Goal: Transaction & Acquisition: Purchase product/service

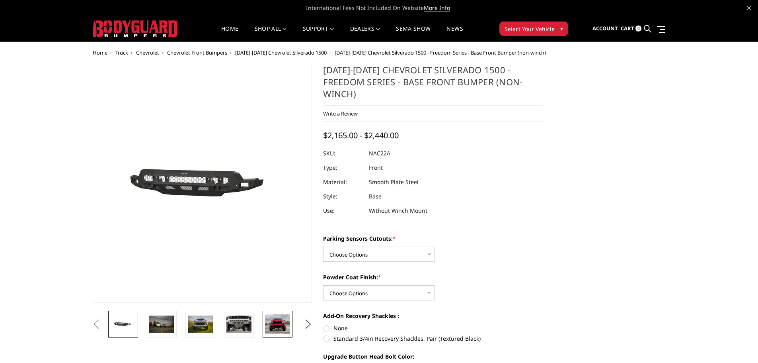
click at [278, 332] on img at bounding box center [277, 324] width 25 height 20
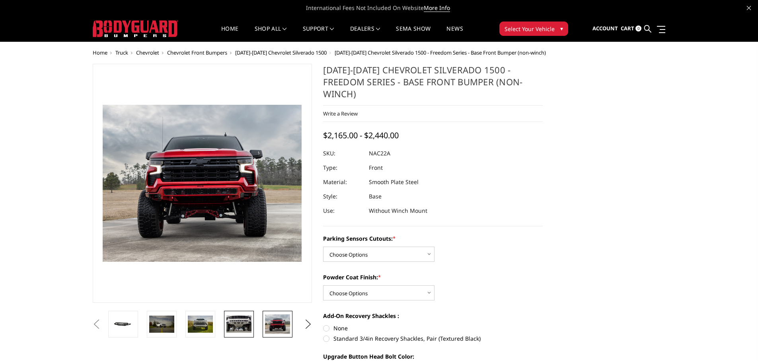
click at [232, 328] on img at bounding box center [238, 323] width 25 height 17
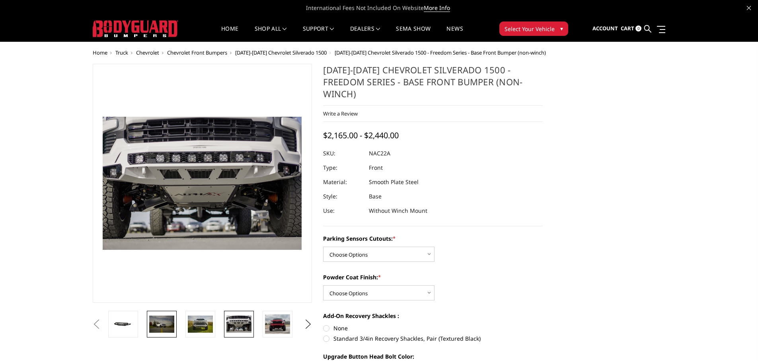
click at [156, 326] on img at bounding box center [161, 323] width 25 height 17
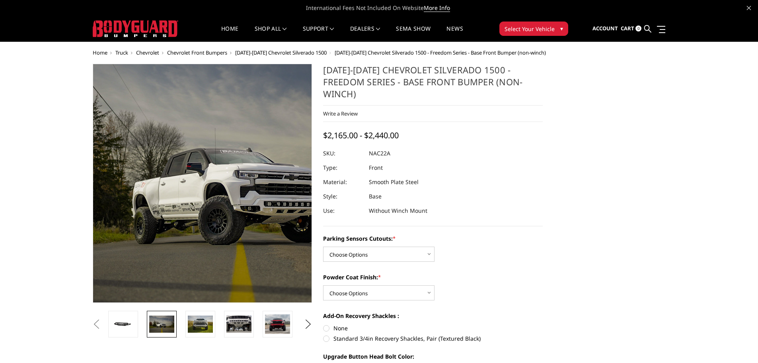
click at [173, 203] on img at bounding box center [241, 175] width 509 height 340
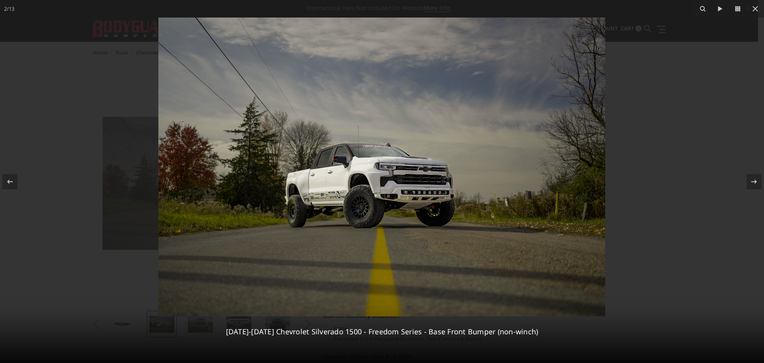
click at [316, 200] on img at bounding box center [381, 167] width 447 height 298
click at [656, 116] on div at bounding box center [382, 181] width 764 height 363
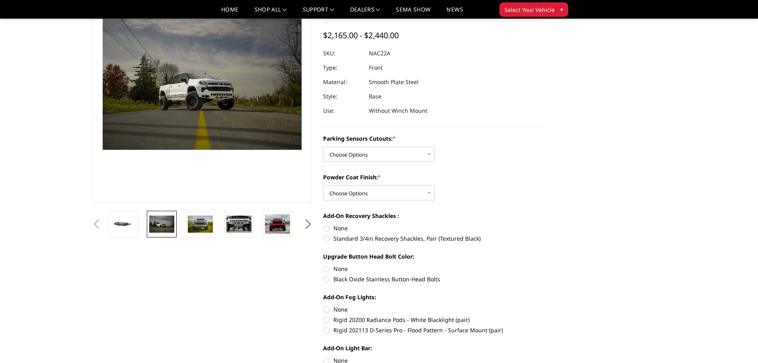
scroll to position [80, 0]
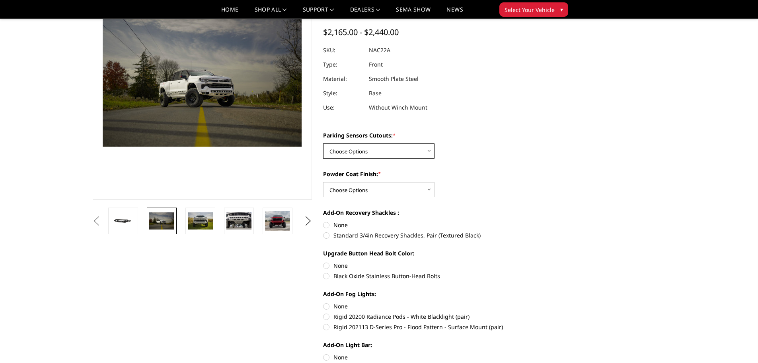
click at [410, 143] on select "Choose Options Yes - I have parking sensors No - I do NOT have parking sensors" at bounding box center [378, 150] width 111 height 15
select select "4362"
click at [323, 143] on select "Choose Options Yes - I have parking sensors No - I do NOT have parking sensors" at bounding box center [378, 150] width 111 height 15
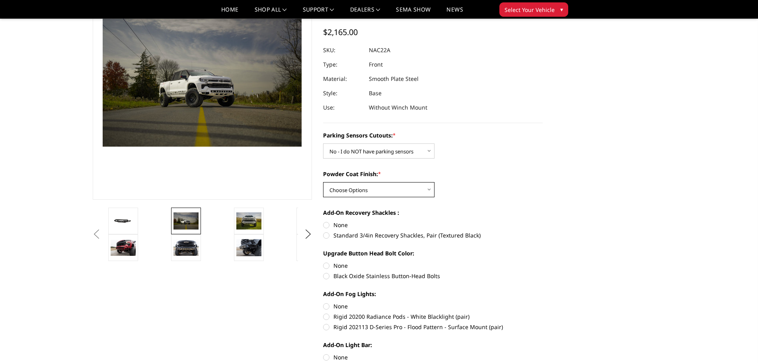
click at [403, 182] on select "Choose Options Bare Metal Textured Black Powder Coat" at bounding box center [378, 189] width 111 height 15
select select "4371"
click at [323, 182] on select "Choose Options Bare Metal Textured Black Powder Coat" at bounding box center [378, 189] width 111 height 15
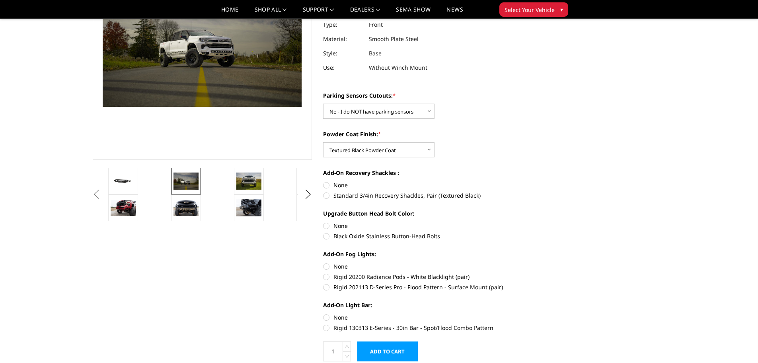
click at [349, 232] on label "Black Oxide Stainless Button-Head Bolts" at bounding box center [433, 236] width 220 height 8
click at [543, 222] on input "Black Oxide Stainless Button-Head Bolts" at bounding box center [543, 221] width 0 height 0
radio input "true"
click at [339, 221] on label "None" at bounding box center [433, 225] width 220 height 8
click at [324, 221] on input "None" at bounding box center [323, 221] width 0 height 0
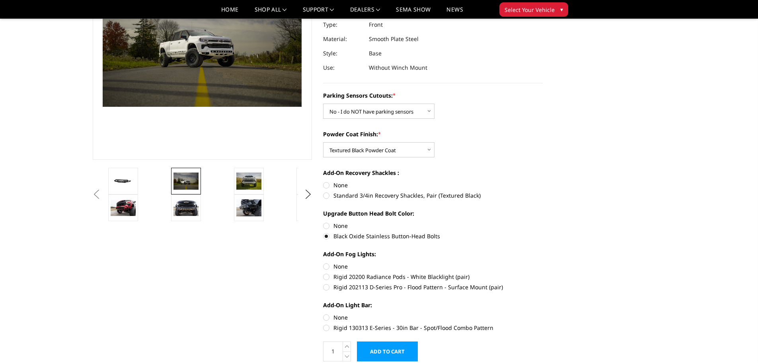
radio input "true"
click at [350, 323] on label "Rigid 130313 E-Series - 30in Bar - Spot/Flood Combo Pattern" at bounding box center [433, 327] width 220 height 8
click at [543, 313] on input "Rigid 130313 E-Series - 30in Bar - Spot/Flood Combo Pattern" at bounding box center [543, 313] width 0 height 0
radio input "true"
click at [367, 283] on label "Rigid 202113 D-Series Pro - Flood Pattern - Surface Mount (pair)" at bounding box center [433, 287] width 220 height 8
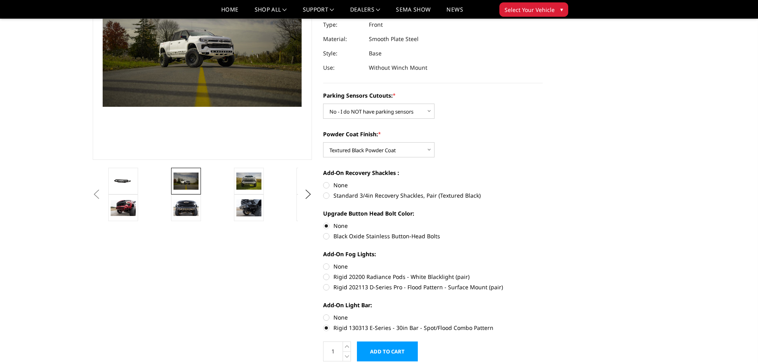
click at [543, 273] on input "Rigid 202113 D-Series Pro - Flood Pattern - Surface Mount (pair)" at bounding box center [543, 272] width 0 height 0
radio input "true"
drag, startPoint x: 487, startPoint y: 262, endPoint x: 476, endPoint y: 265, distance: 12.4
click at [476, 272] on label "Rigid 20200 Radiance Pods - White Blacklight (pair)" at bounding box center [433, 276] width 220 height 8
click at [543, 262] on input "Rigid 20200 Radiance Pods - White Blacklight (pair)" at bounding box center [543, 262] width 0 height 0
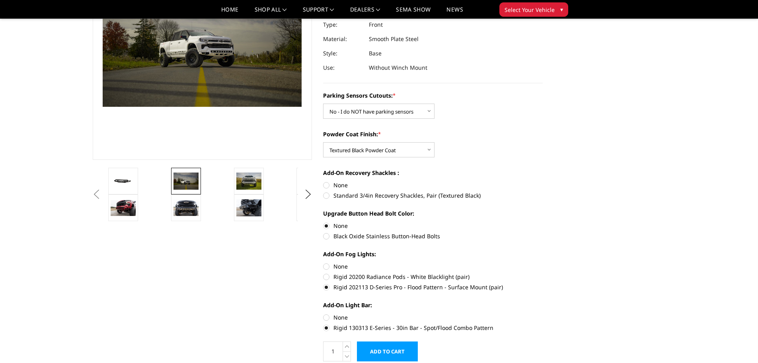
radio input "true"
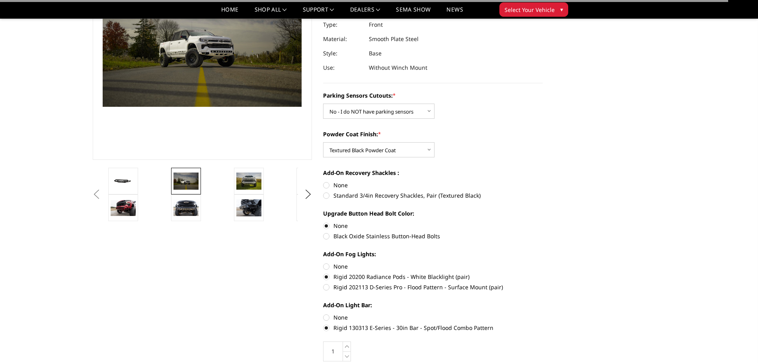
drag, startPoint x: 526, startPoint y: 272, endPoint x: 447, endPoint y: 281, distance: 79.8
click at [447, 281] on div "Parking Sensors Cutouts: * Choose Options Yes - I have parking sensors No - I d…" at bounding box center [433, 210] width 220 height 239
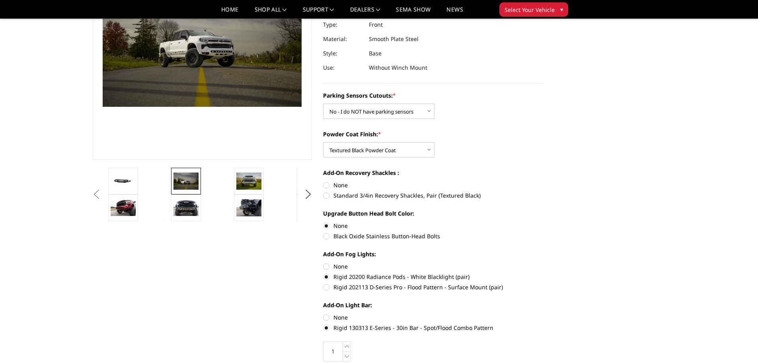
click at [485, 283] on label "Rigid 202113 D-Series Pro - Flood Pattern - Surface Mount (pair)" at bounding box center [433, 287] width 220 height 8
click at [543, 273] on input "Rigid 202113 D-Series Pro - Flood Pattern - Surface Mount (pair)" at bounding box center [543, 272] width 0 height 0
radio input "true"
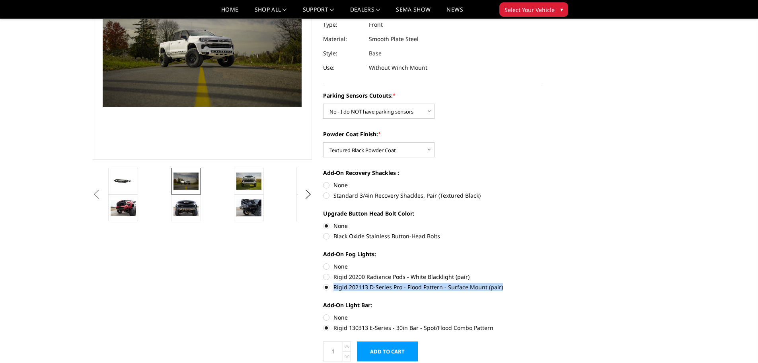
drag, startPoint x: 507, startPoint y: 273, endPoint x: 334, endPoint y: 276, distance: 173.1
click at [334, 283] on label "Rigid 202113 D-Series Pro - Flood Pattern - Surface Mount (pair)" at bounding box center [433, 287] width 220 height 8
copy label "Rigid 202113 D-Series Pro - Flood Pattern - Surface Mount (pair)"
drag, startPoint x: 481, startPoint y: 260, endPoint x: 334, endPoint y: 263, distance: 146.9
click at [334, 272] on label "Rigid 20200 Radiance Pods - White Blacklight (pair)" at bounding box center [433, 276] width 220 height 8
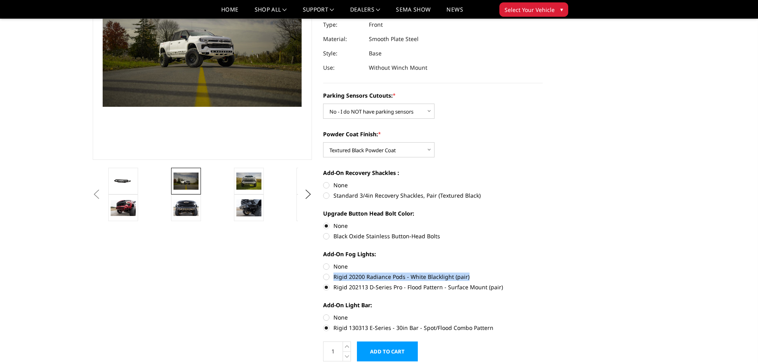
copy label "Rigid 20200 Radiance Pods - White Blacklight (pair)"
